Goal: Transaction & Acquisition: Purchase product/service

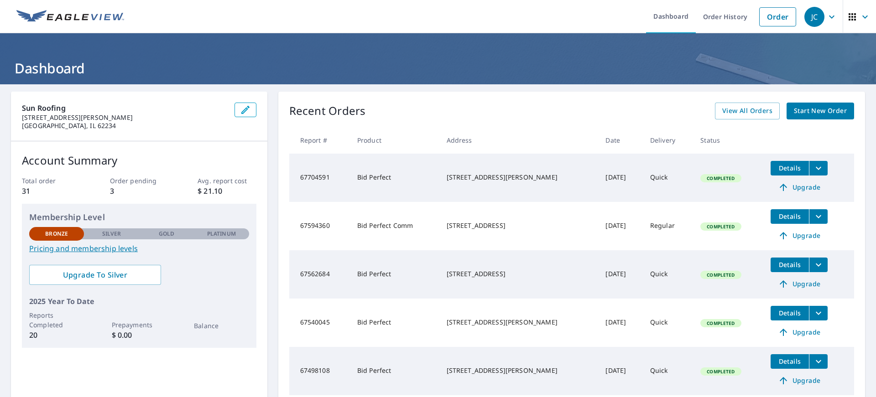
click at [818, 109] on span "Start New Order" at bounding box center [820, 110] width 53 height 11
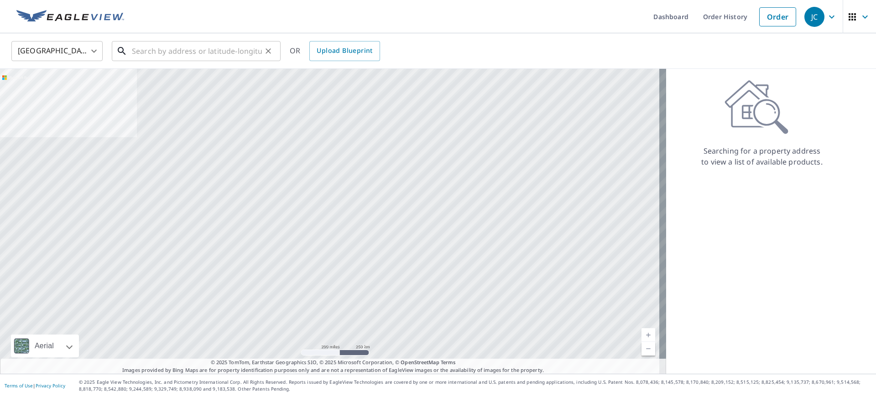
click at [132, 52] on input "text" at bounding box center [197, 51] width 130 height 26
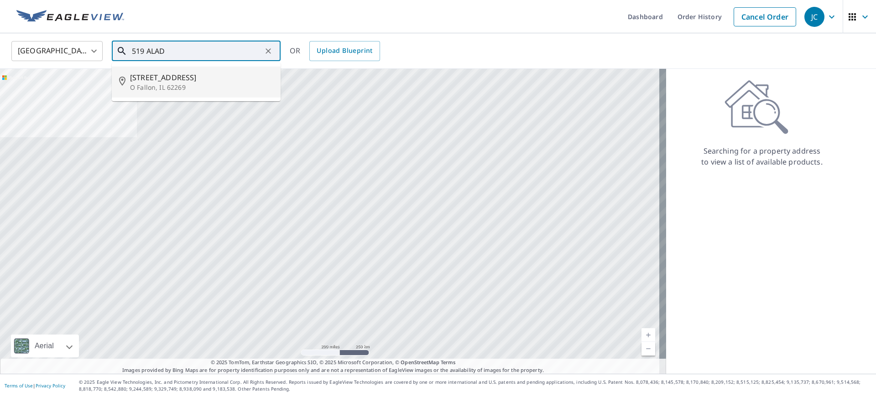
click at [163, 81] on span "[STREET_ADDRESS]" at bounding box center [201, 77] width 143 height 11
type input "[STREET_ADDRESS][PERSON_NAME]"
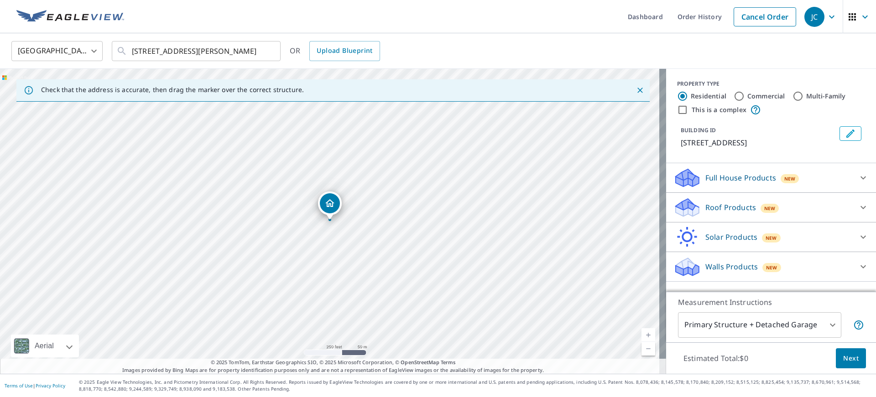
click at [331, 203] on icon "Dropped pin, building 1, Residential property, 519 Aladar Dr O Fallon, IL 62269" at bounding box center [329, 203] width 11 height 11
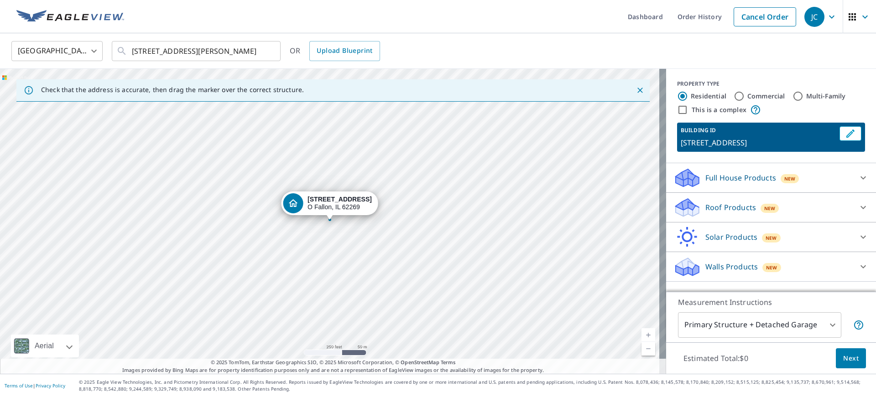
click at [331, 203] on div "[STREET_ADDRESS][PERSON_NAME]" at bounding box center [339, 204] width 64 height 16
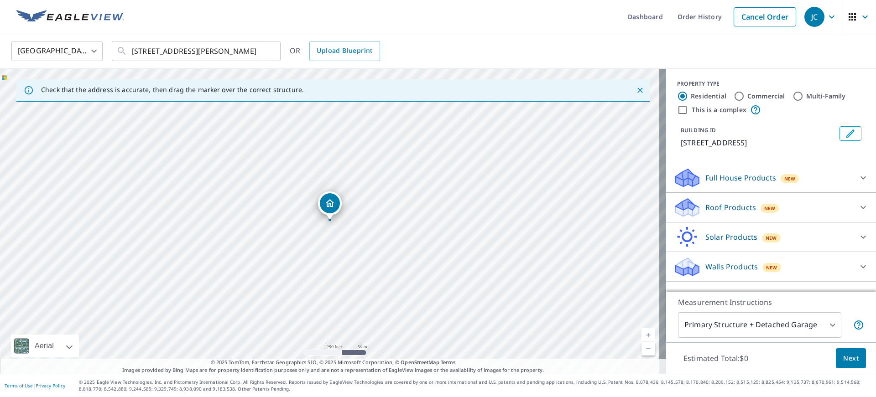
click at [331, 203] on icon "Dropped pin, building 1, Residential property, 519 Aladar Dr O Fallon, IL 62269" at bounding box center [329, 203] width 11 height 11
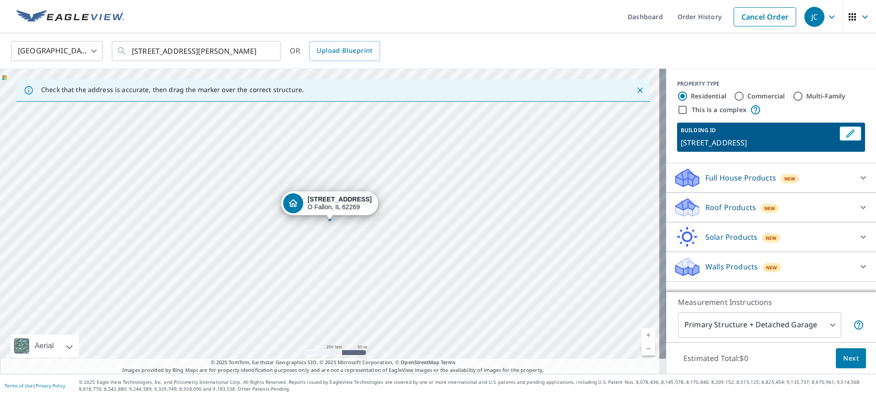
click at [643, 334] on link "Current Level 17, Zoom In" at bounding box center [648, 335] width 14 height 14
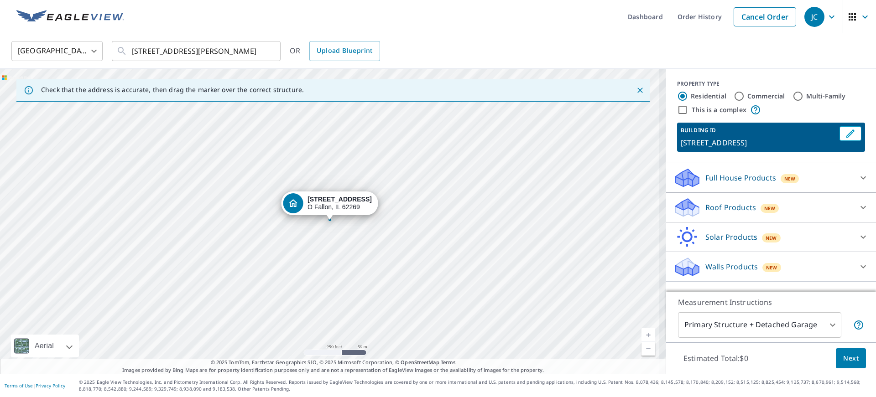
click at [643, 334] on link "Current Level 17, Zoom In" at bounding box center [648, 335] width 14 height 14
click at [643, 334] on link "Current Level 18, Zoom In" at bounding box center [648, 335] width 14 height 14
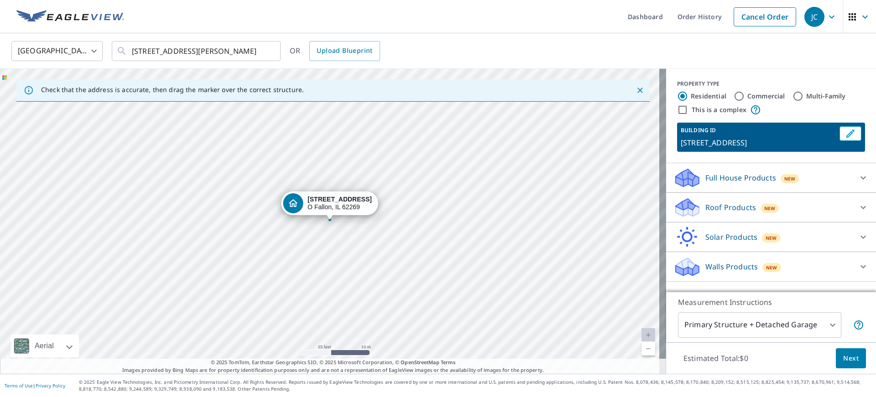
click at [643, 334] on link "Current Level 20, Zoom In Disabled" at bounding box center [648, 335] width 14 height 14
click at [339, 134] on div "[STREET_ADDRESS][PERSON_NAME]" at bounding box center [333, 221] width 666 height 305
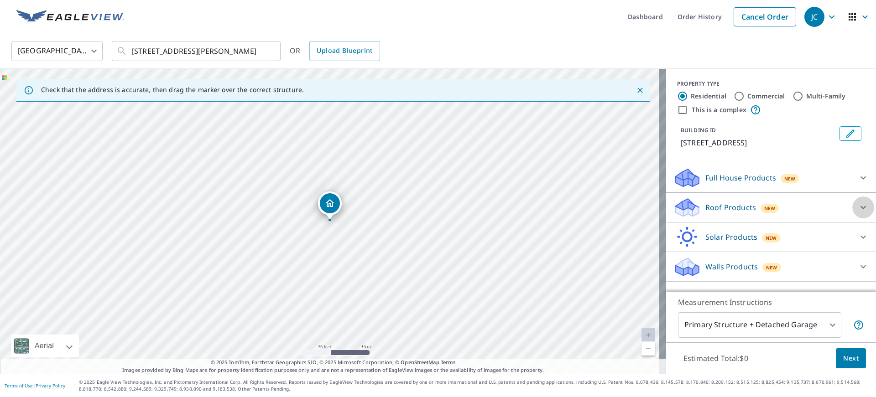
click at [859, 208] on icon at bounding box center [862, 207] width 11 height 11
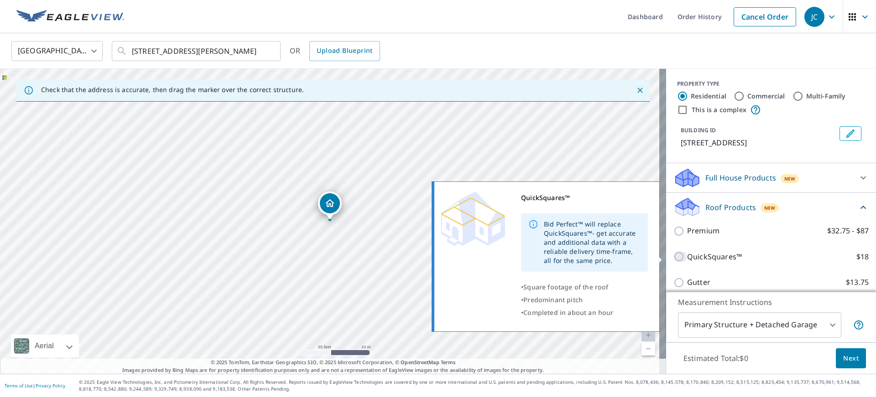
click at [673, 256] on input "QuickSquares™ $18" at bounding box center [680, 256] width 14 height 11
checkbox input "true"
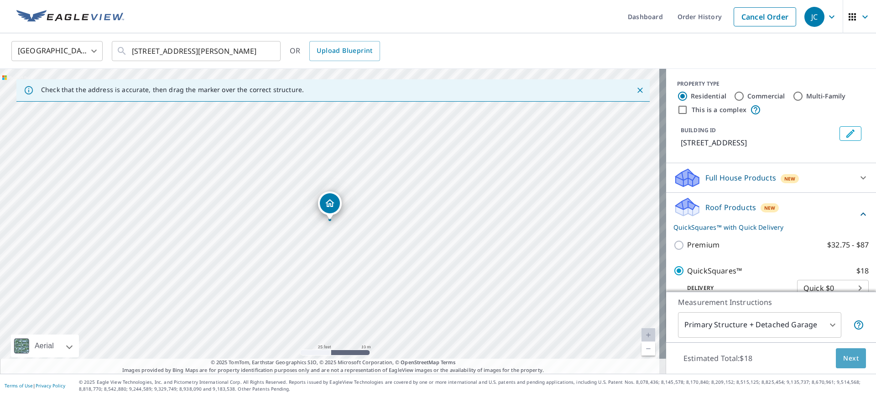
click at [846, 353] on span "Next" at bounding box center [851, 358] width 16 height 11
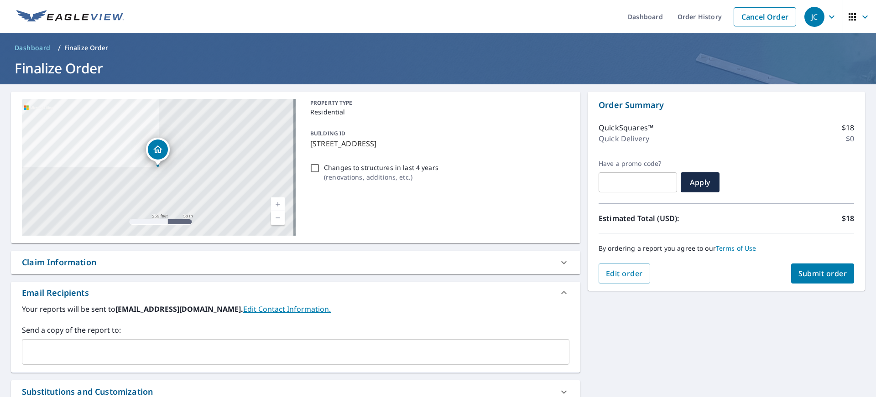
click at [817, 273] on span "Submit order" at bounding box center [822, 274] width 49 height 10
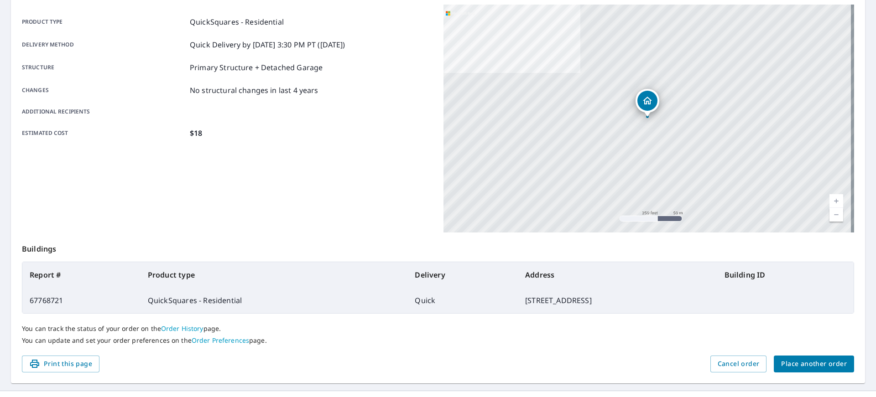
scroll to position [140, 0]
